Goal: Information Seeking & Learning: Learn about a topic

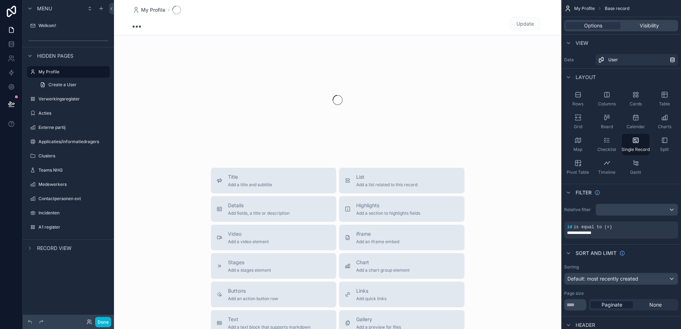
click at [42, 27] on label "Welkom!" at bounding box center [73, 26] width 70 height 6
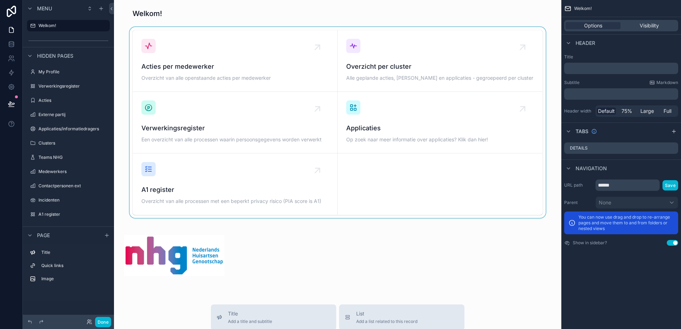
drag, startPoint x: 176, startPoint y: 124, endPoint x: 177, endPoint y: 129, distance: 4.8
click at [177, 129] on div "scrollable content" at bounding box center [338, 122] width 436 height 191
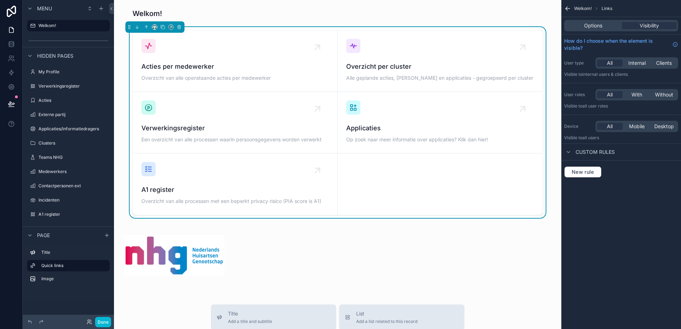
click at [167, 131] on span "Verwerkingsregister" at bounding box center [234, 128] width 187 height 10
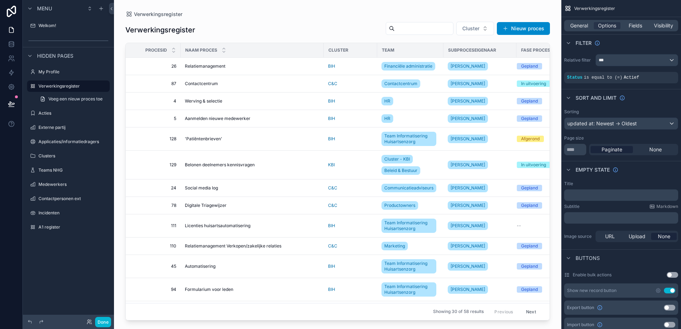
click at [181, 67] on div "scrollable content" at bounding box center [338, 160] width 448 height 321
click at [206, 71] on td "Relatiemanagement Relatiemanagement" at bounding box center [252, 66] width 143 height 17
click at [202, 63] on td "Relatiemanagement Relatiemanagement" at bounding box center [252, 66] width 143 height 17
click at [201, 66] on span "Relatiemanagement" at bounding box center [205, 66] width 41 height 6
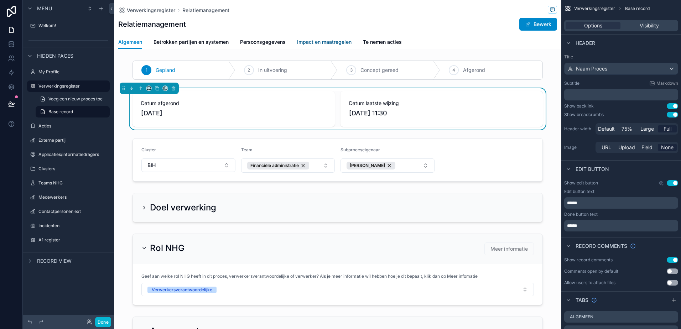
click at [317, 45] on span "Impact en maatregelen" at bounding box center [324, 41] width 55 height 7
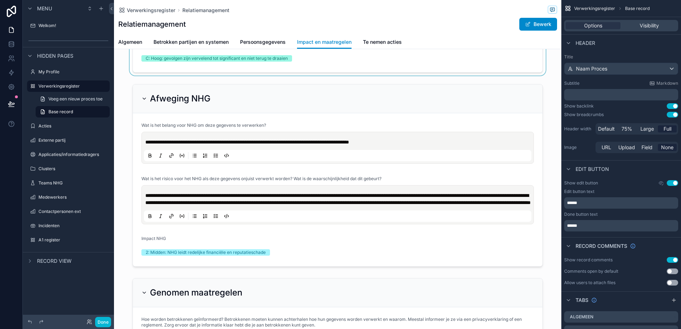
scroll to position [178, 0]
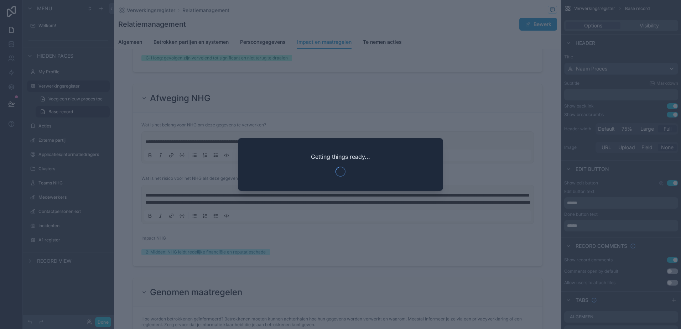
click at [304, 126] on div at bounding box center [340, 164] width 681 height 329
